Goal: Task Accomplishment & Management: Manage account settings

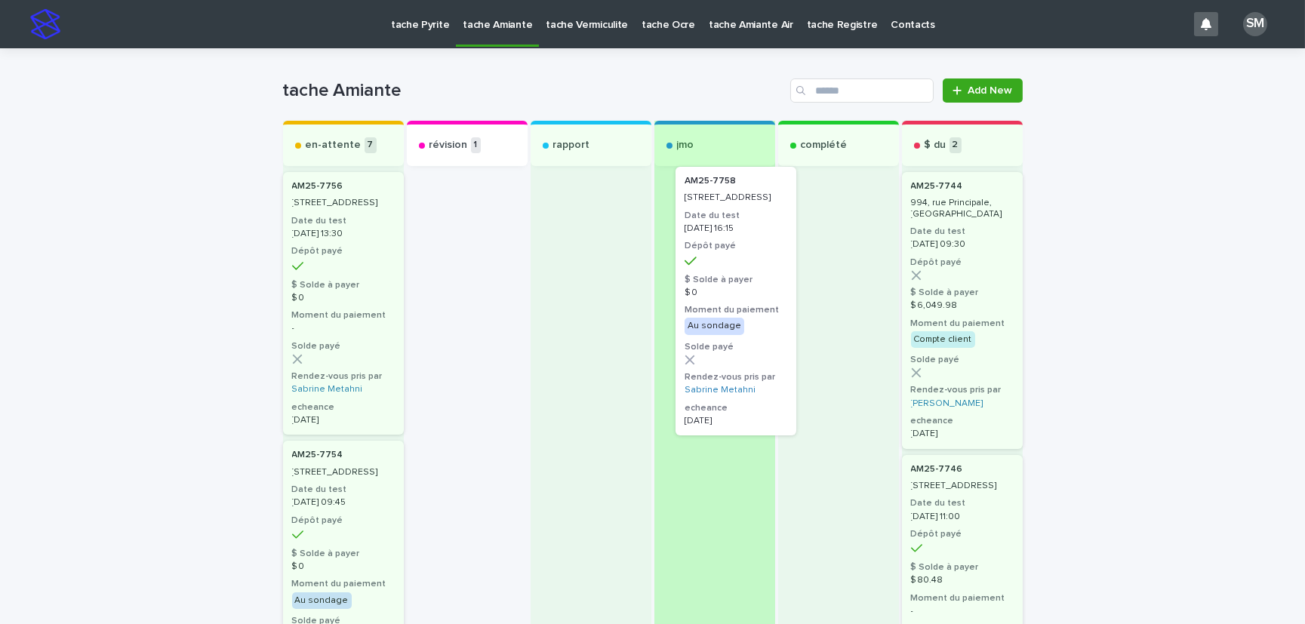
drag, startPoint x: 486, startPoint y: 221, endPoint x: 744, endPoint y: 216, distance: 258.2
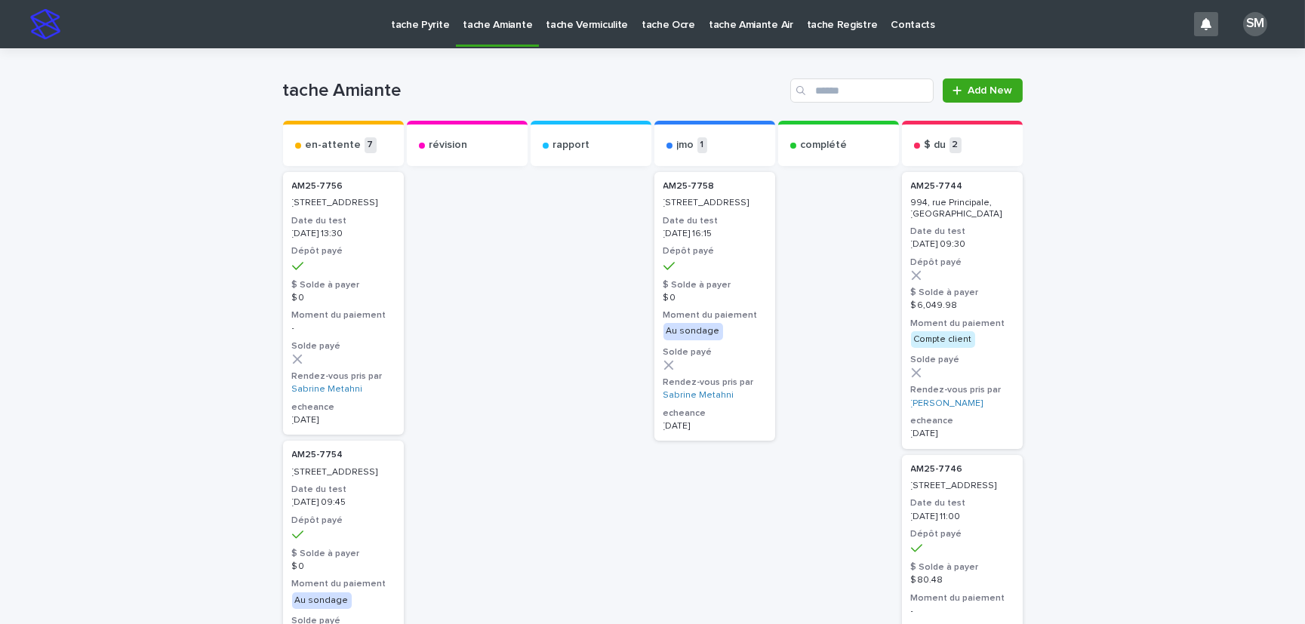
click at [706, 204] on p "399, boulevard Olympique, Pincourt" at bounding box center [714, 203] width 103 height 11
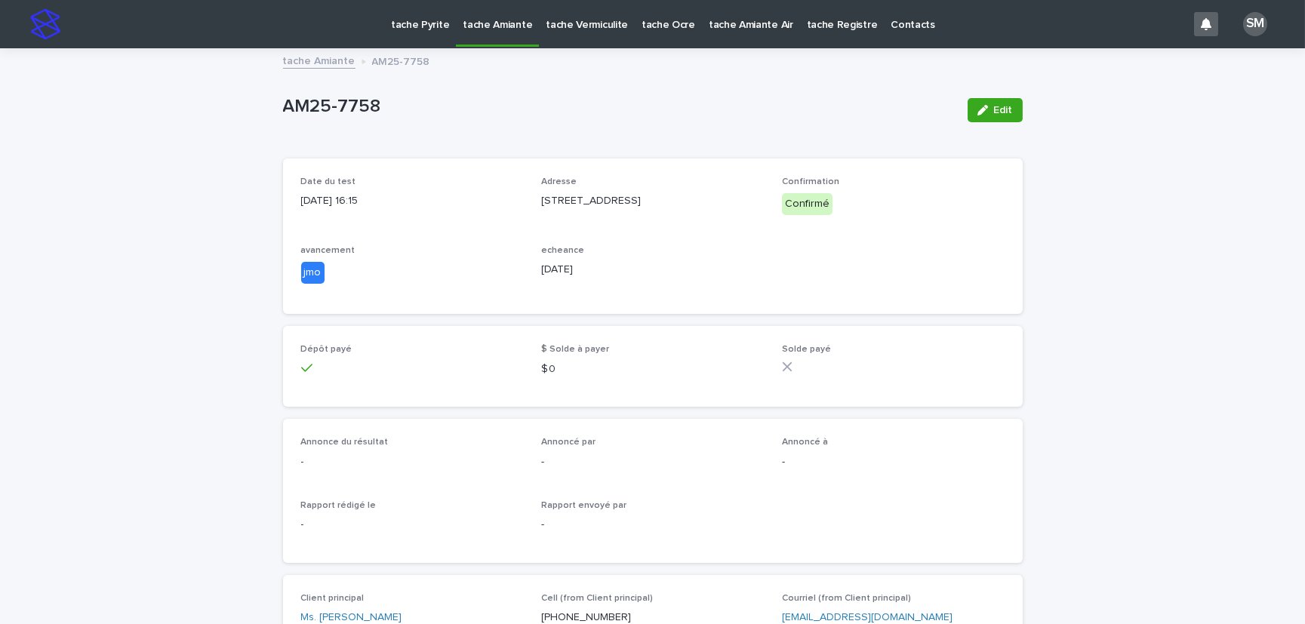
click at [1001, 107] on span "Edit" at bounding box center [1003, 110] width 19 height 11
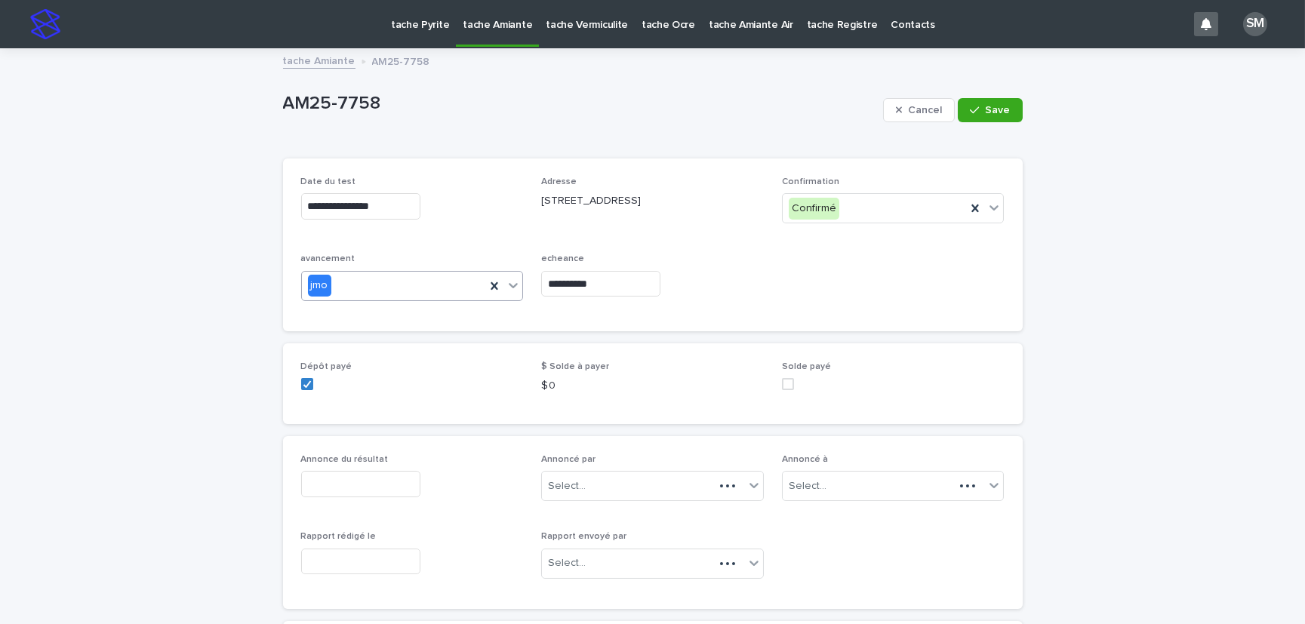
click at [506, 281] on icon at bounding box center [513, 285] width 15 height 15
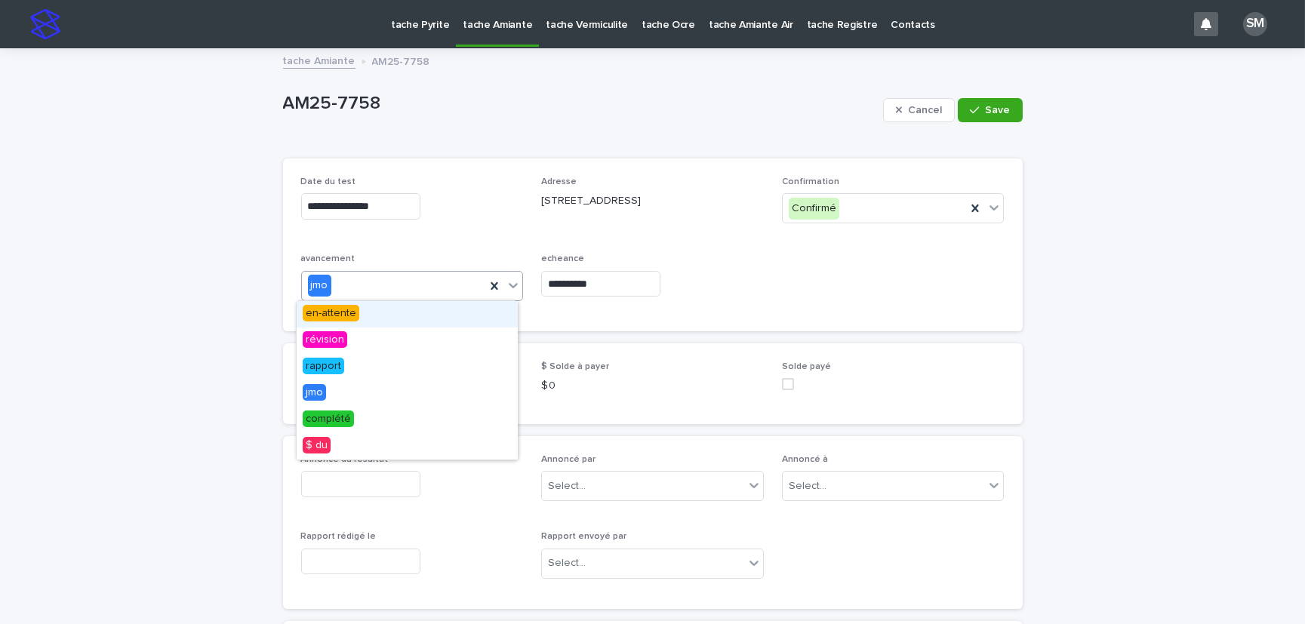
click at [392, 307] on div "en-attente" at bounding box center [407, 314] width 221 height 26
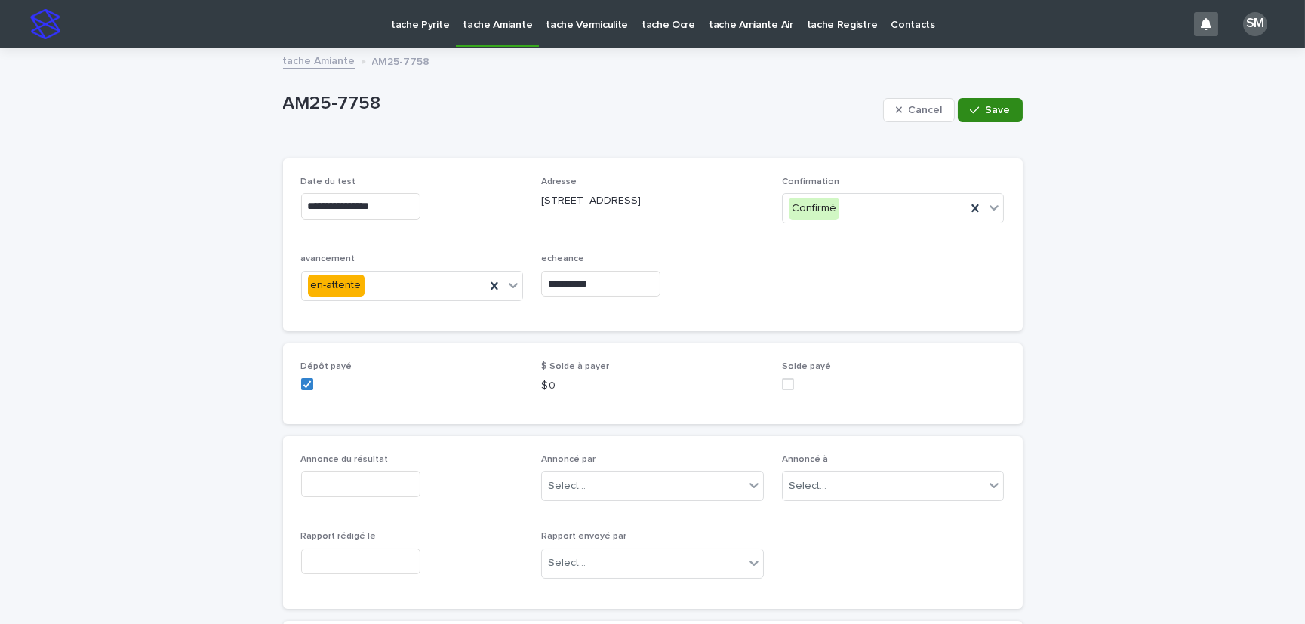
click at [1009, 98] on button "Save" at bounding box center [990, 110] width 64 height 24
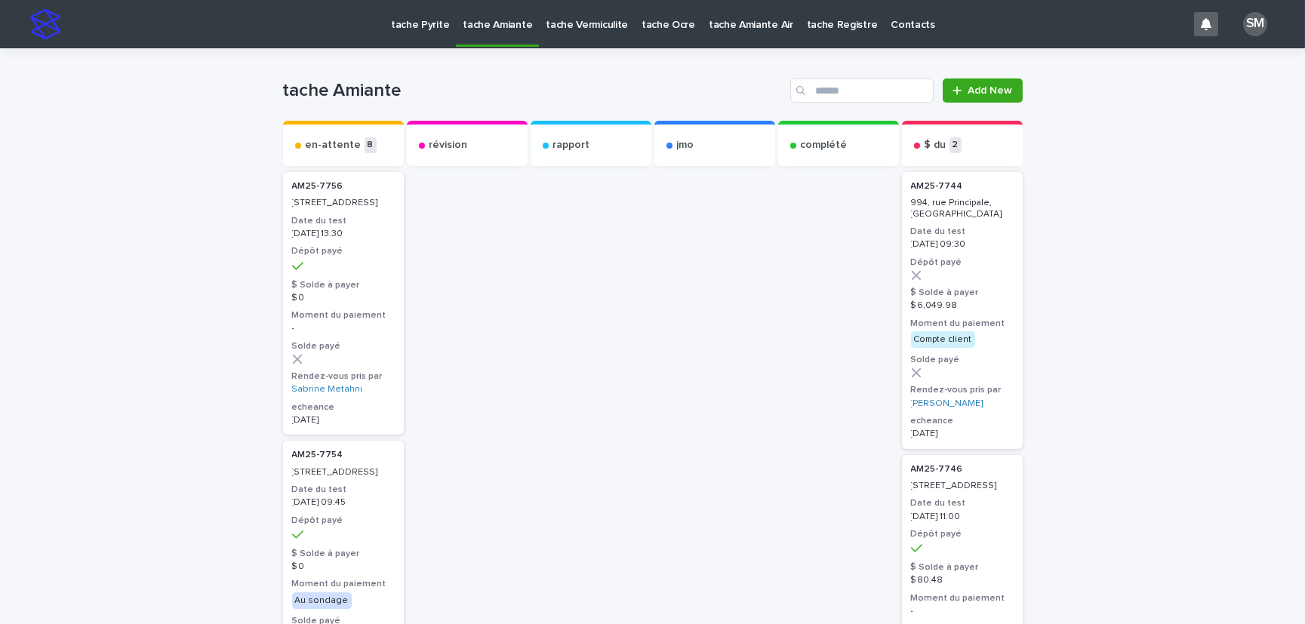
click at [403, 24] on p "tache Pyrite" at bounding box center [420, 16] width 58 height 32
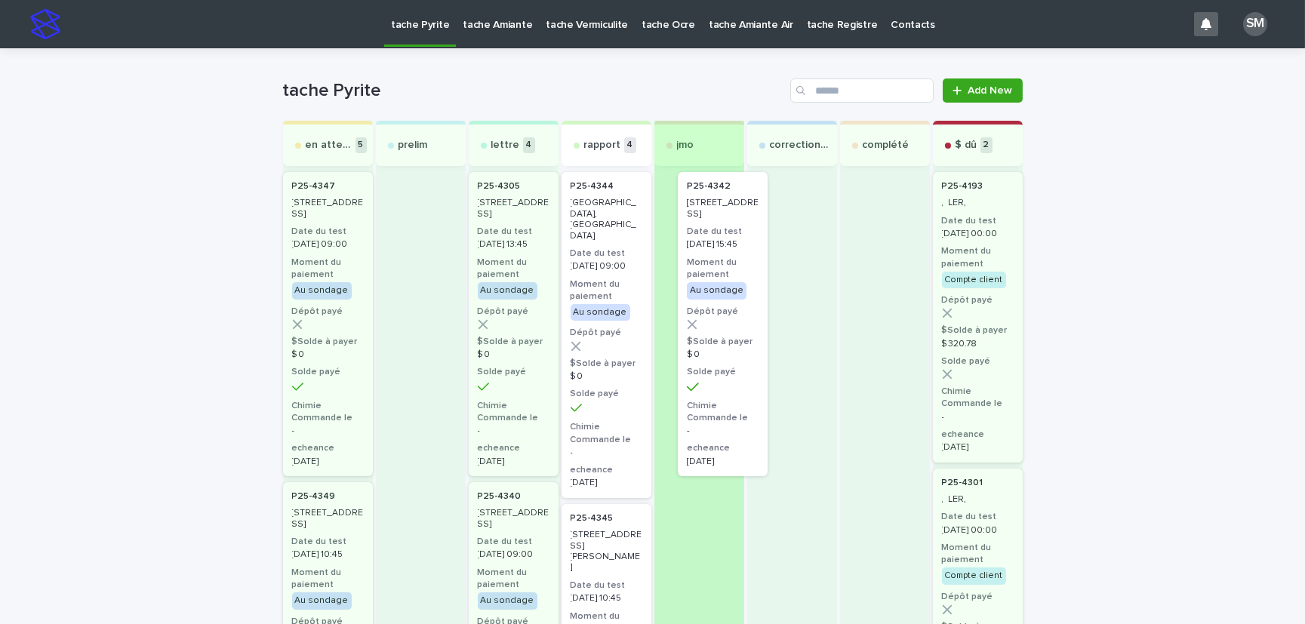
drag, startPoint x: 585, startPoint y: 232, endPoint x: 703, endPoint y: 232, distance: 117.7
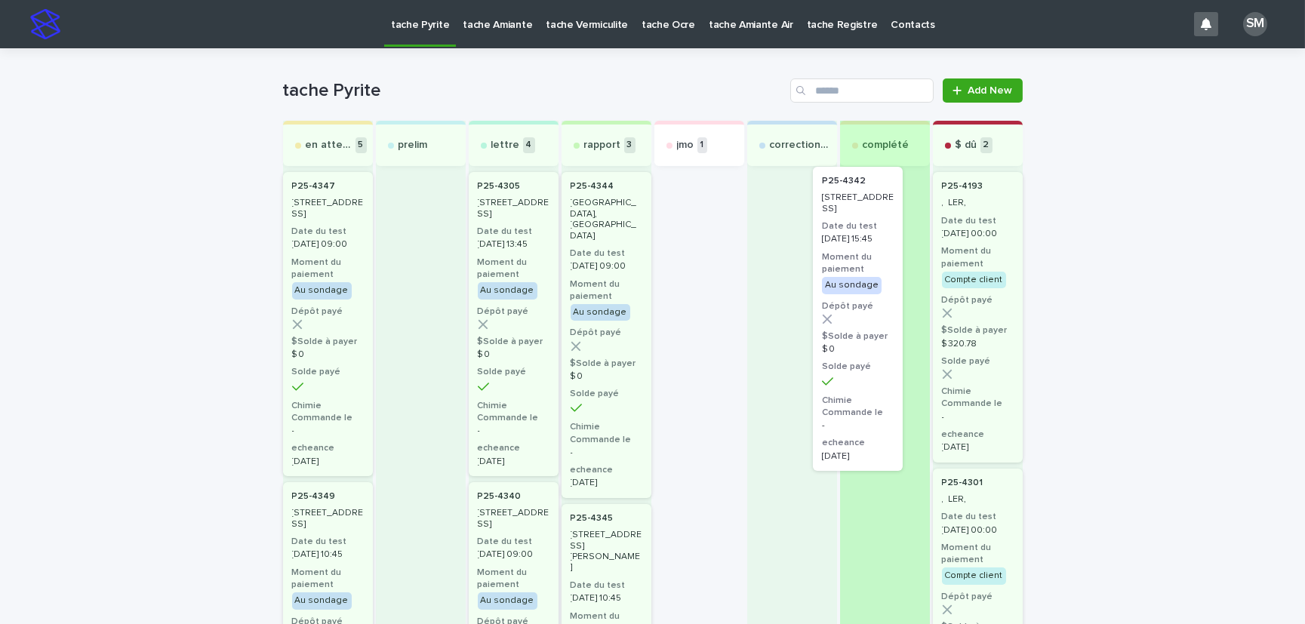
drag, startPoint x: 682, startPoint y: 200, endPoint x: 850, endPoint y: 195, distance: 167.6
